Goal: Task Accomplishment & Management: Use online tool/utility

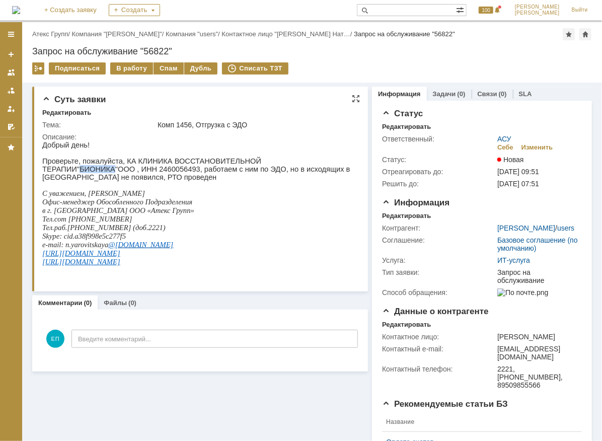
drag, startPoint x: 266, startPoint y: 160, endPoint x: 298, endPoint y: 160, distance: 31.2
click at [298, 160] on p "Проверьте, пожалуйста, КА КЛИНИКА ВОССТАНОВИТЕЛЬНОЙ ТЕРАПИИ"БИОНИКА"ООО , ИНН 2…" at bounding box center [197, 169] width 310 height 24
copy p "БИОНИКА"
click at [128, 68] on div "В работу" at bounding box center [131, 68] width 43 height 12
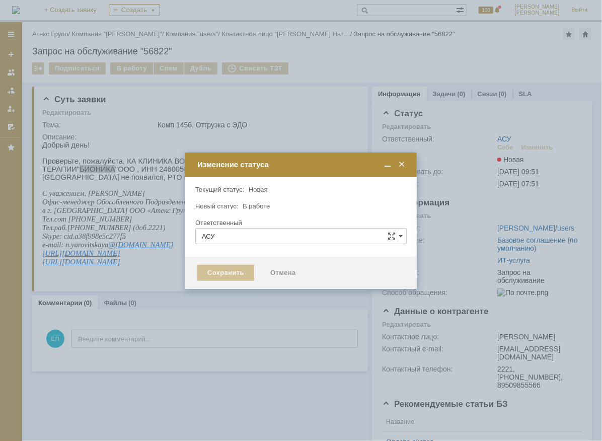
type input "[PERSON_NAME]"
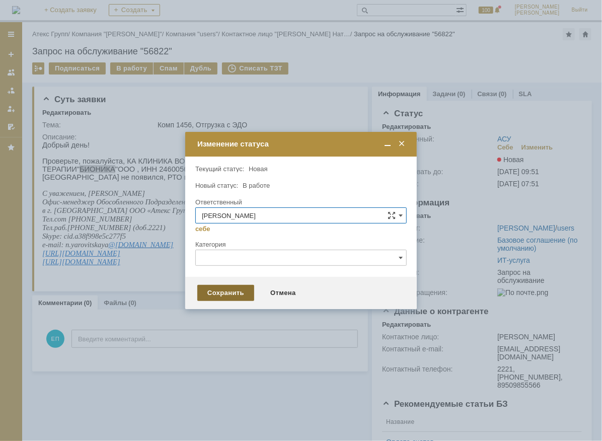
click at [222, 290] on div "Сохранить" at bounding box center [225, 293] width 57 height 16
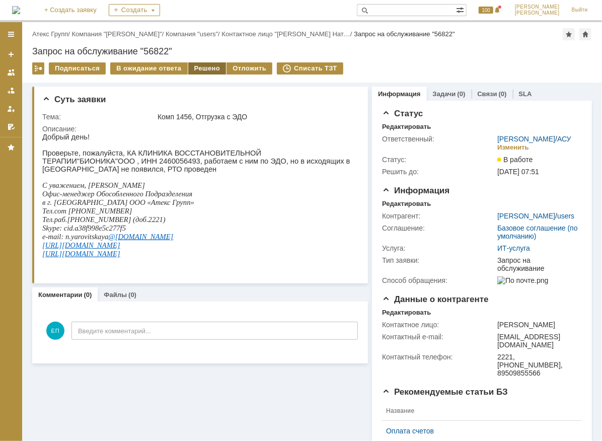
click at [209, 64] on div "Решено" at bounding box center [207, 68] width 38 height 12
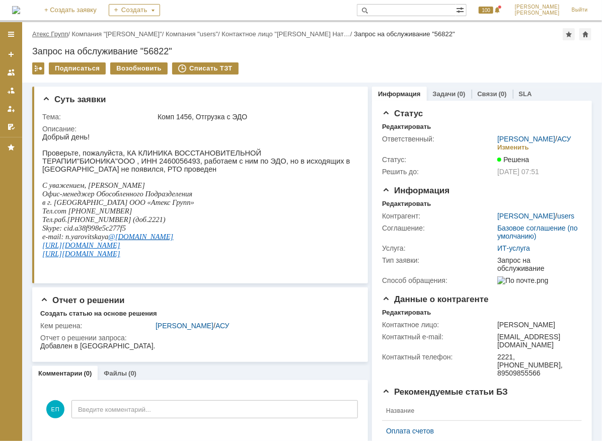
click at [49, 33] on link "Атекс Групп" at bounding box center [50, 34] width 36 height 8
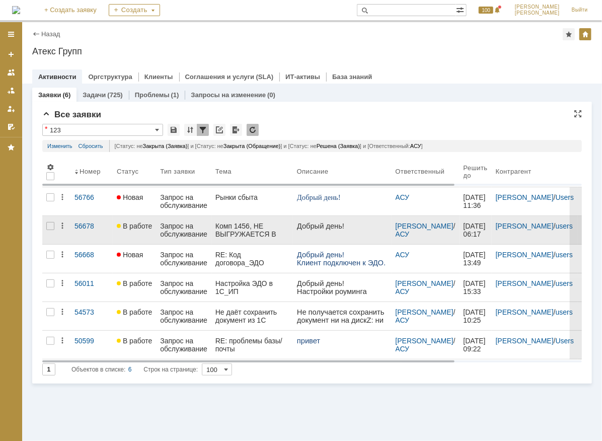
click at [238, 229] on div "Комп 1456, НЕ ВЫГРУЖАЕТСЯ В [GEOGRAPHIC_DATA]" at bounding box center [253, 230] width 74 height 16
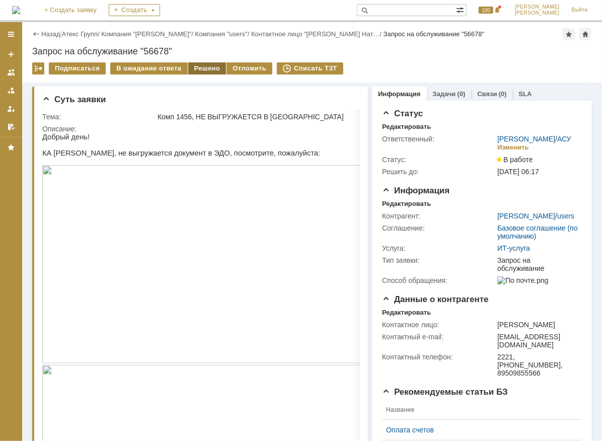
click at [194, 71] on div "Решено" at bounding box center [207, 68] width 38 height 12
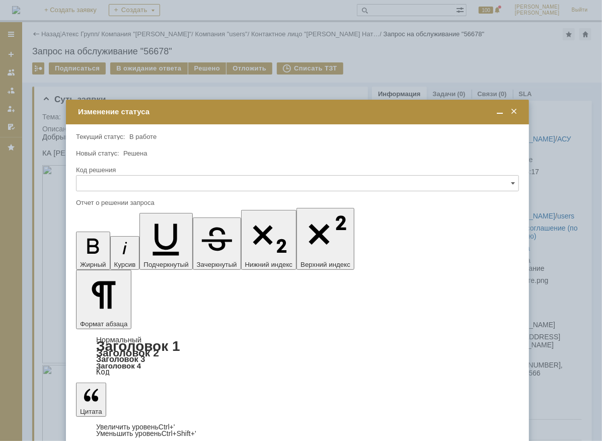
drag, startPoint x: 178, startPoint y: 2906, endPoint x: 216, endPoint y: 2901, distance: 38.0
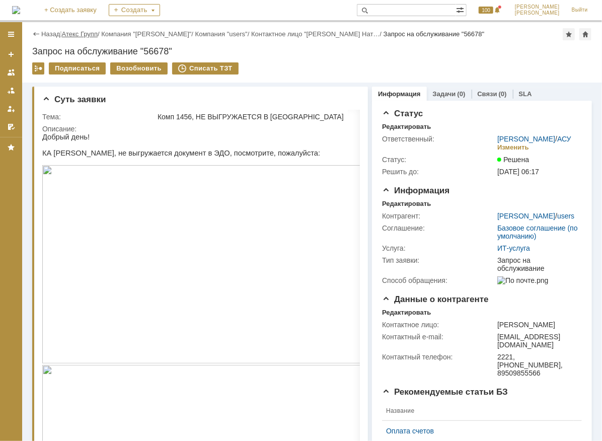
click at [85, 31] on link "Атекс Групп" at bounding box center [80, 34] width 36 height 8
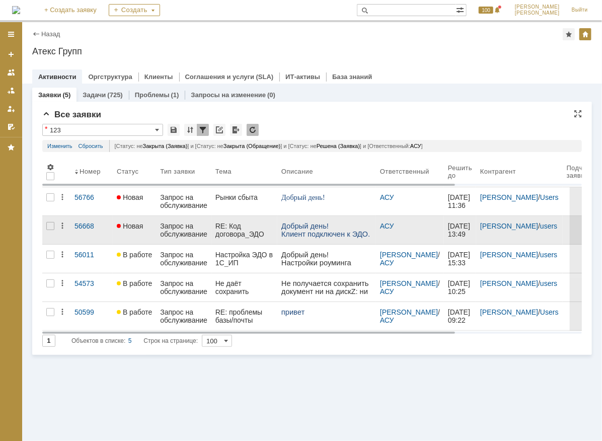
click at [177, 224] on div "Запрос на обслуживание" at bounding box center [183, 230] width 47 height 16
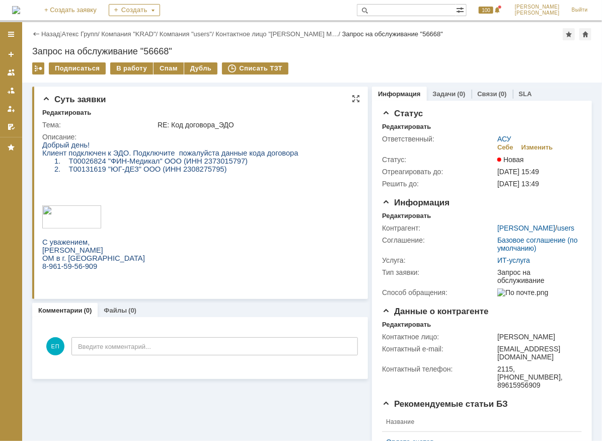
click at [201, 161] on span "ООО (ИНН 2373015797)" at bounding box center [205, 161] width 83 height 8
copy span "2373015797"
click at [134, 71] on div "В работу" at bounding box center [131, 68] width 43 height 12
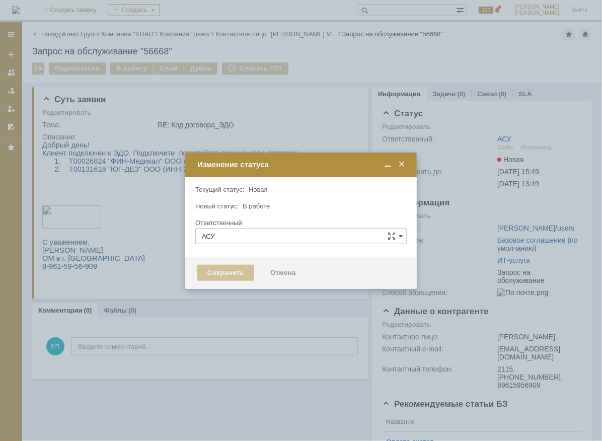
type input "[PERSON_NAME]"
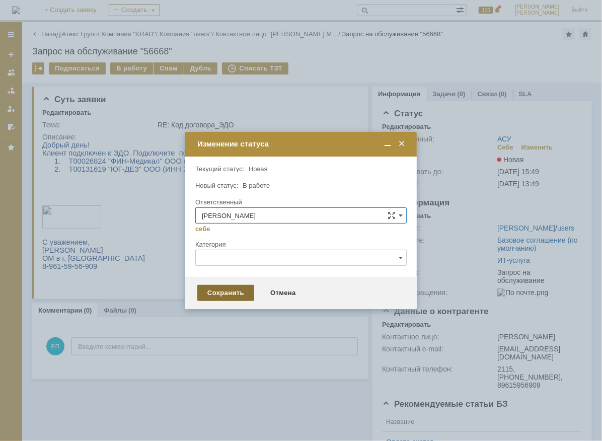
click at [244, 293] on div "Сохранить" at bounding box center [225, 293] width 57 height 16
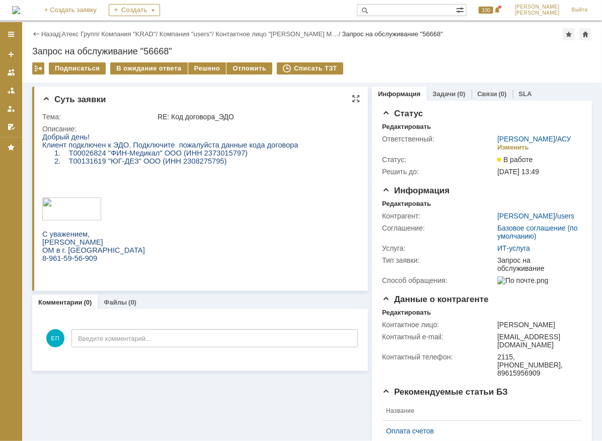
click at [74, 153] on span "Т00026824 "ФИН-Медикал"" at bounding box center [116, 153] width 94 height 8
copy span "Т00026824"
click at [218, 152] on span "ООО (ИНН 2373015797)" at bounding box center [205, 153] width 83 height 8
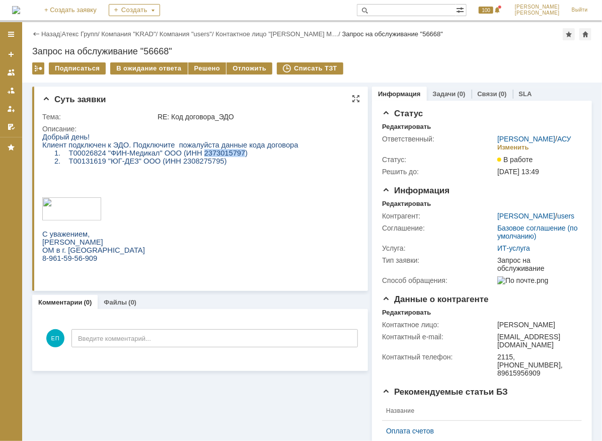
copy span "2373015797"
click at [172, 162] on span ""ЮГ-ДЕЗ" ООО (ИНН 2308275795)" at bounding box center [167, 161] width 119 height 8
copy span "2308275795"
click at [198, 155] on span "ООО (ИНН 2373015797)" at bounding box center [205, 153] width 83 height 8
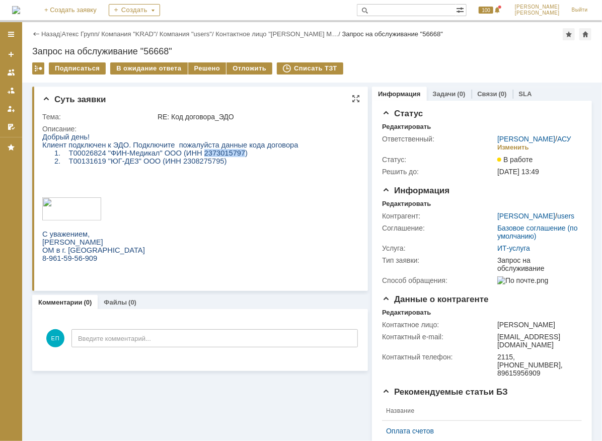
click at [198, 155] on span "ООО (ИНН 2373015797)" at bounding box center [205, 153] width 83 height 8
copy span "2373015797"
click at [189, 73] on div "Решено" at bounding box center [207, 68] width 38 height 12
